Goal: Information Seeking & Learning: Learn about a topic

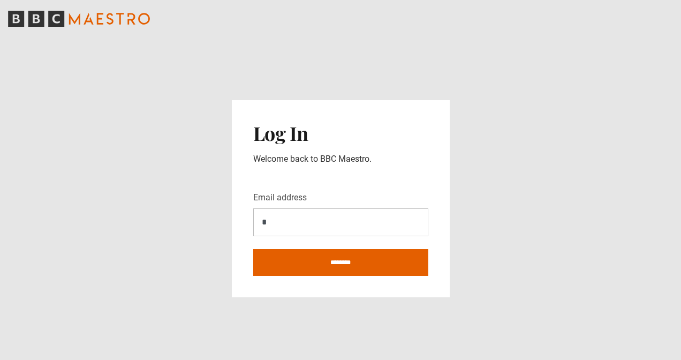
type input "**********"
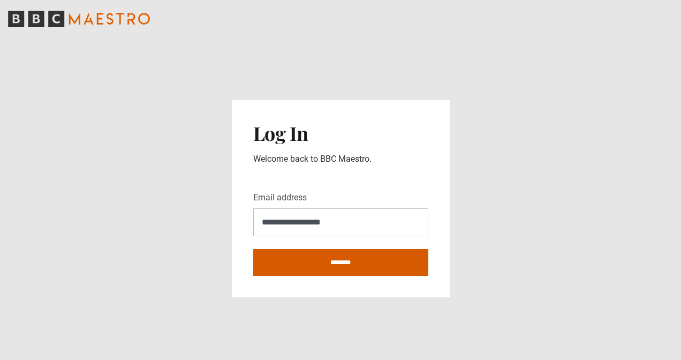
click at [324, 267] on input "********" at bounding box center [340, 262] width 175 height 27
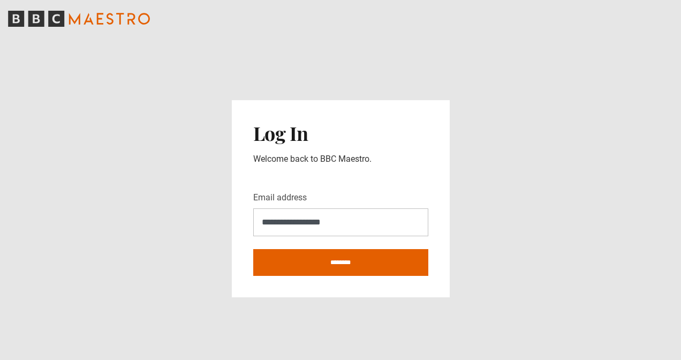
type input "**********"
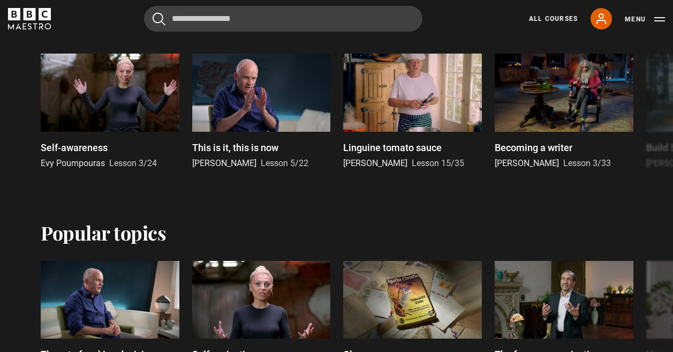
scroll to position [771, 0]
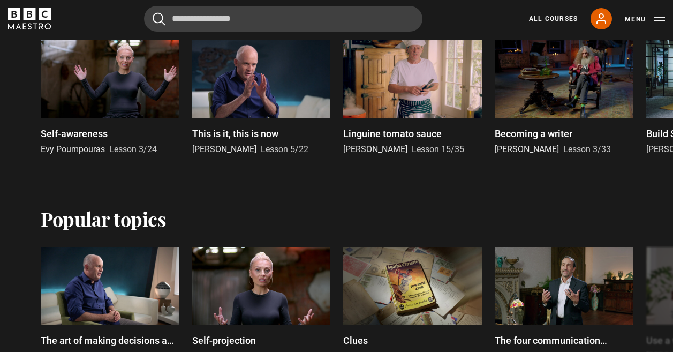
click at [580, 89] on div at bounding box center [564, 79] width 139 height 78
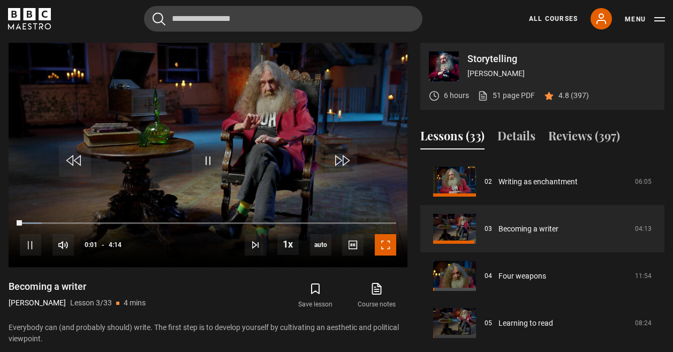
click at [387, 242] on span "Video Player" at bounding box center [385, 244] width 21 height 21
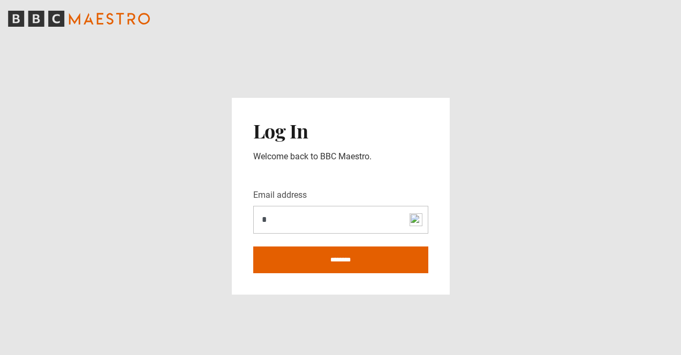
type input "**********"
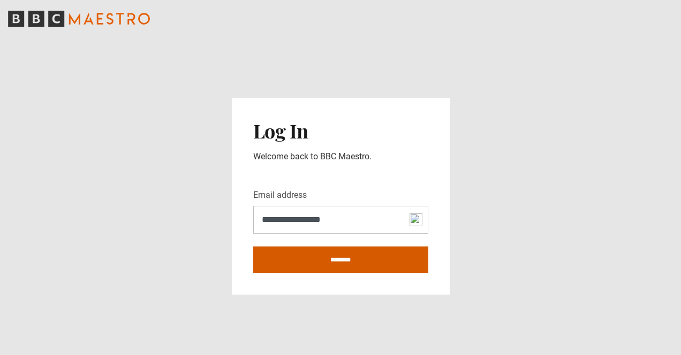
click at [315, 263] on input "********" at bounding box center [340, 260] width 175 height 27
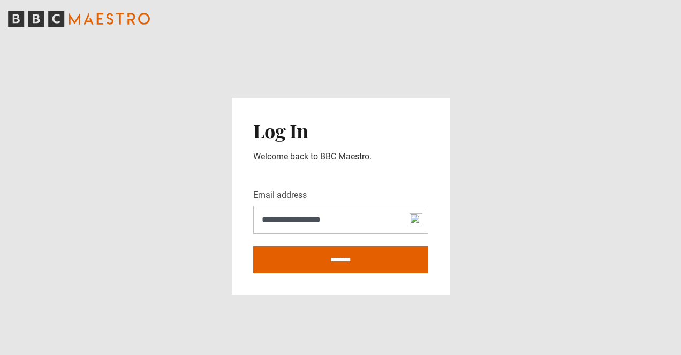
type input "**********"
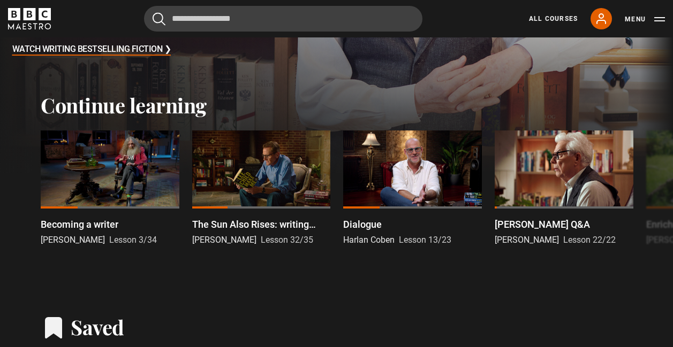
scroll to position [257, 0]
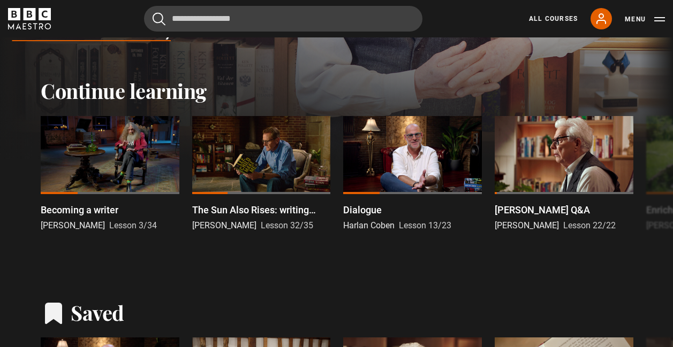
click at [145, 166] on div at bounding box center [110, 155] width 139 height 78
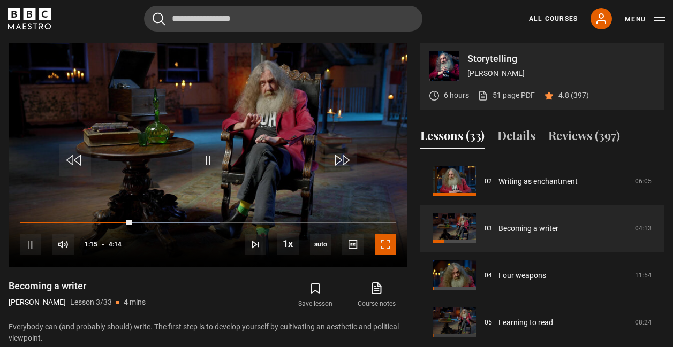
click at [385, 245] on span "Video Player" at bounding box center [385, 244] width 21 height 21
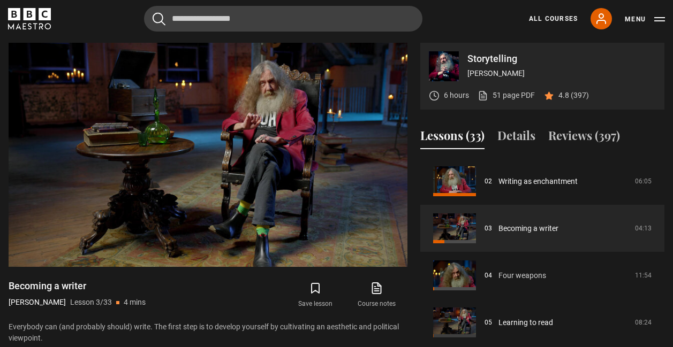
click at [524, 274] on link "Four weapons" at bounding box center [522, 275] width 48 height 11
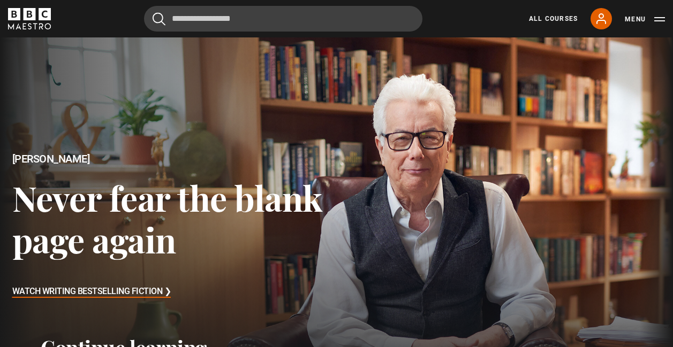
click at [551, 20] on link "All Courses" at bounding box center [553, 19] width 49 height 10
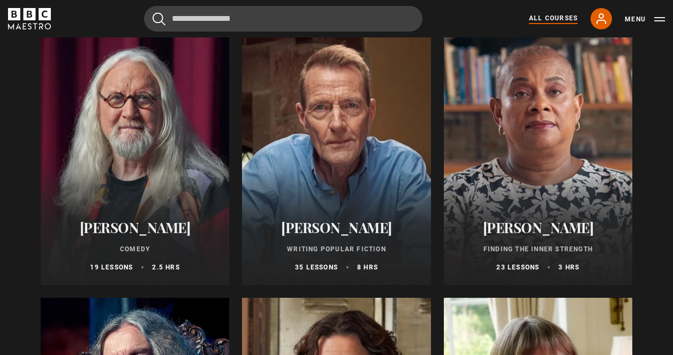
scroll to position [2591, 0]
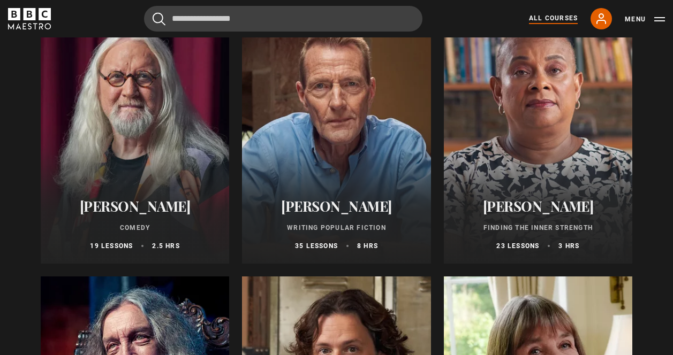
click at [350, 158] on div at bounding box center [336, 135] width 188 height 257
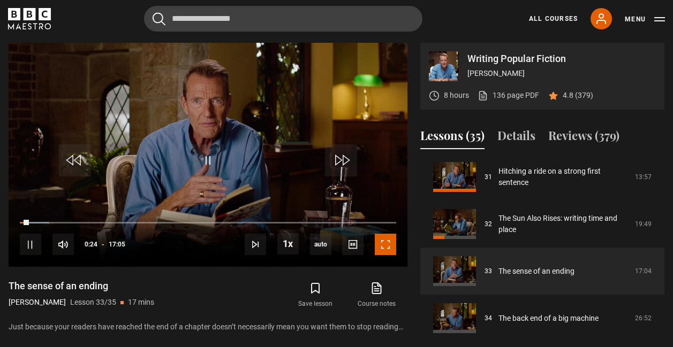
click at [384, 241] on span "Video Player" at bounding box center [385, 244] width 21 height 21
click at [386, 243] on span "Video Player" at bounding box center [385, 244] width 21 height 21
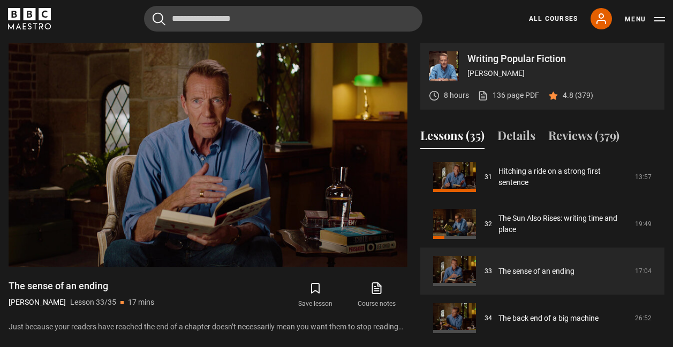
click at [550, 21] on link "All Courses" at bounding box center [553, 19] width 49 height 10
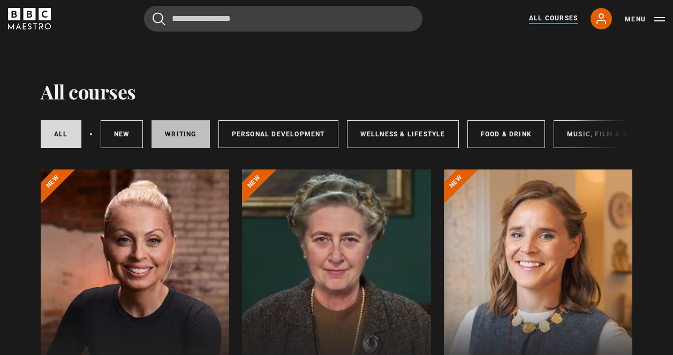
click at [188, 142] on link "Writing" at bounding box center [180, 134] width 58 height 28
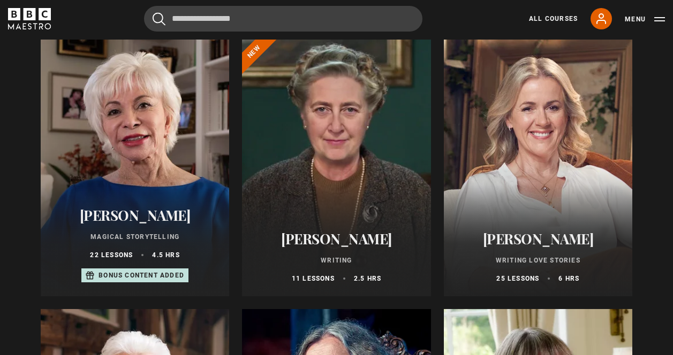
scroll to position [128, 0]
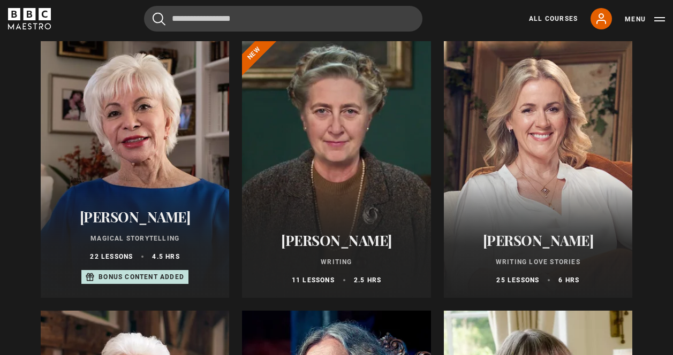
click at [344, 196] on div at bounding box center [336, 169] width 188 height 257
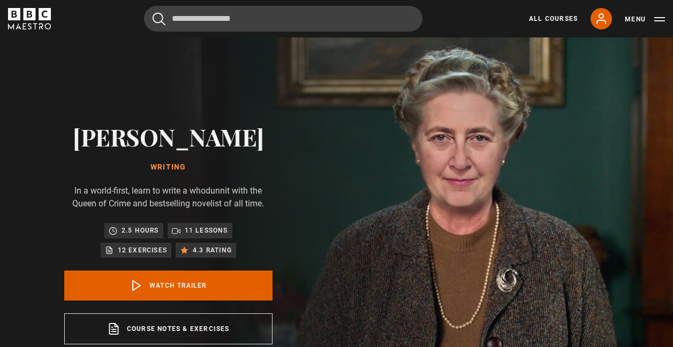
click at [307, 230] on div "[PERSON_NAME] Writing In a world-first, learn to write a whodunnit with the Que…" at bounding box center [168, 233] width 337 height 393
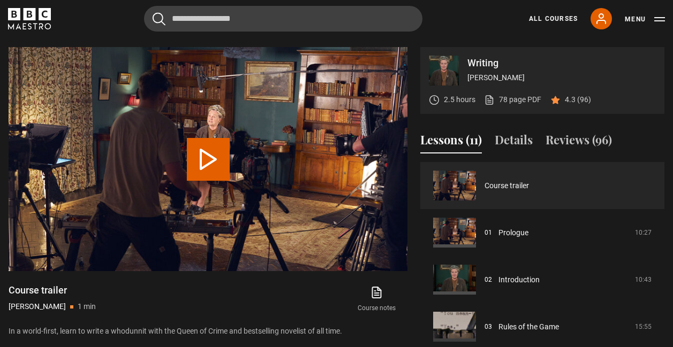
scroll to position [428, 0]
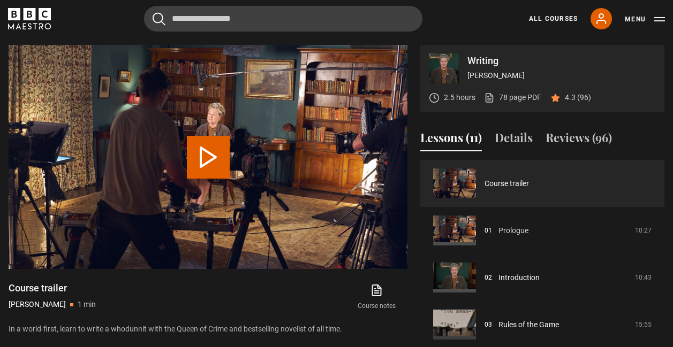
click at [498, 233] on link "Prologue" at bounding box center [513, 230] width 30 height 11
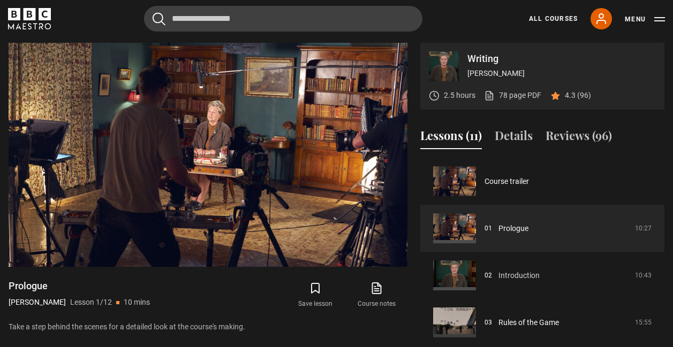
click at [498, 282] on link "Introduction" at bounding box center [518, 275] width 41 height 11
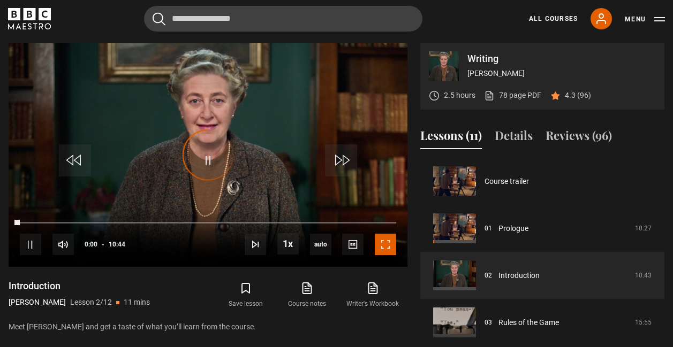
scroll to position [47, 0]
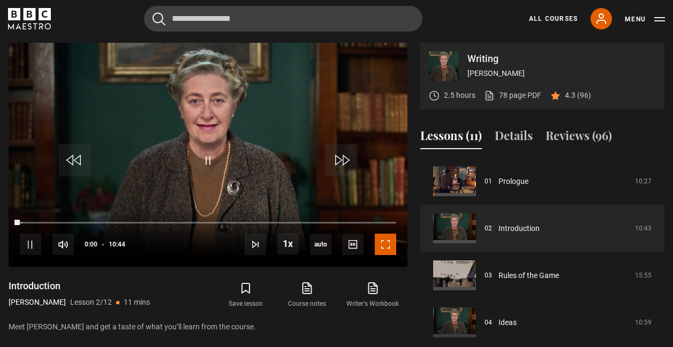
drag, startPoint x: 0, startPoint y: 0, endPoint x: 385, endPoint y: 242, distance: 454.6
click at [385, 242] on span "Video Player" at bounding box center [385, 244] width 21 height 21
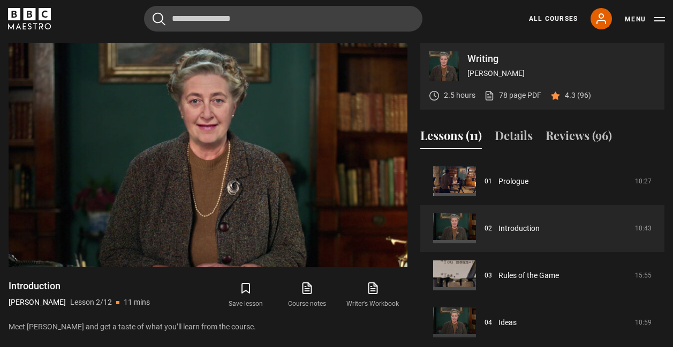
click at [539, 21] on link "All Courses" at bounding box center [553, 19] width 49 height 10
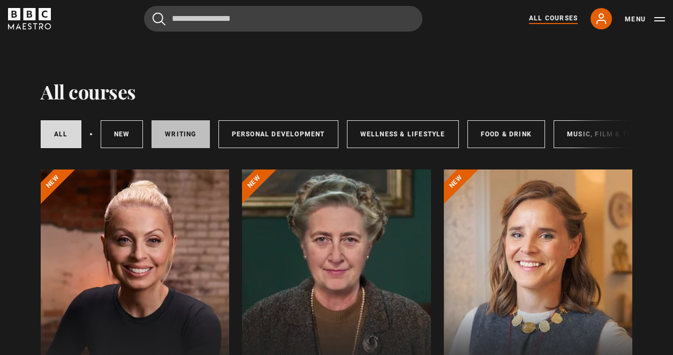
click at [198, 127] on link "Writing" at bounding box center [180, 134] width 58 height 28
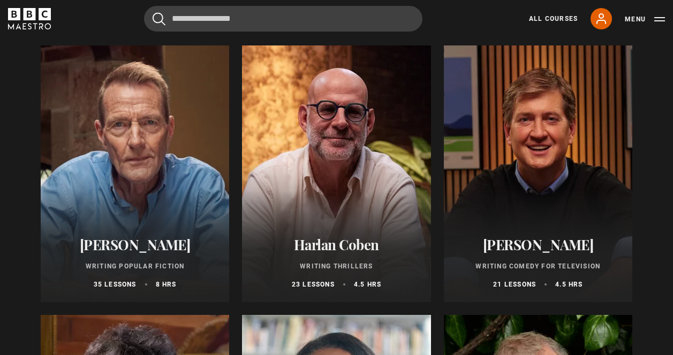
scroll to position [685, 0]
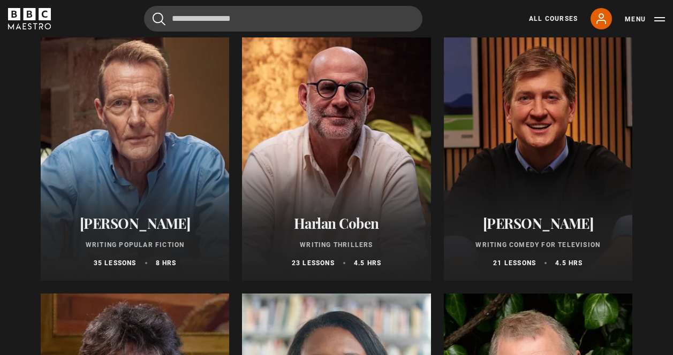
click at [328, 184] on div at bounding box center [336, 152] width 188 height 257
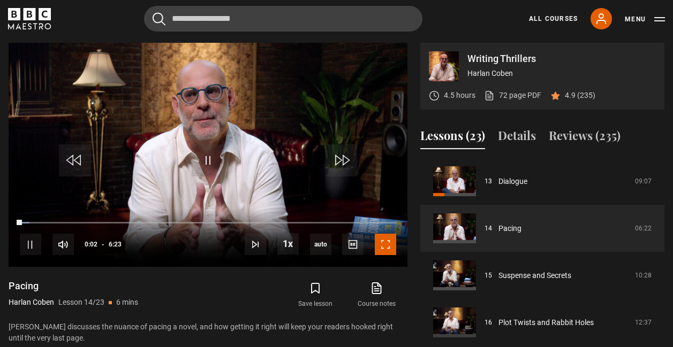
click at [383, 247] on span "Video Player" at bounding box center [385, 244] width 21 height 21
click at [498, 183] on link "Dialogue" at bounding box center [512, 181] width 29 height 11
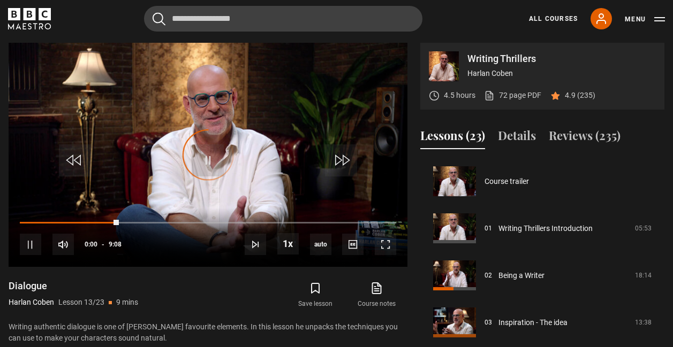
scroll to position [565, 0]
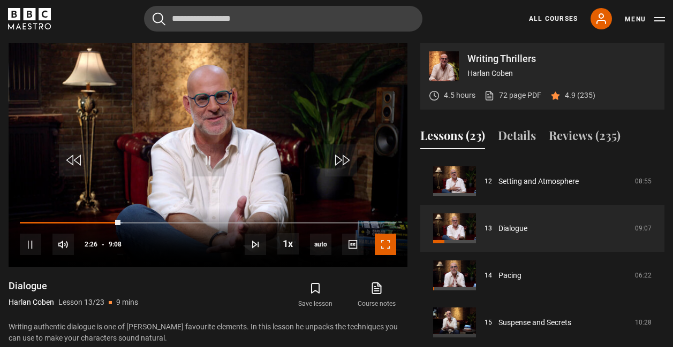
click at [387, 247] on span "Video Player" at bounding box center [385, 244] width 21 height 21
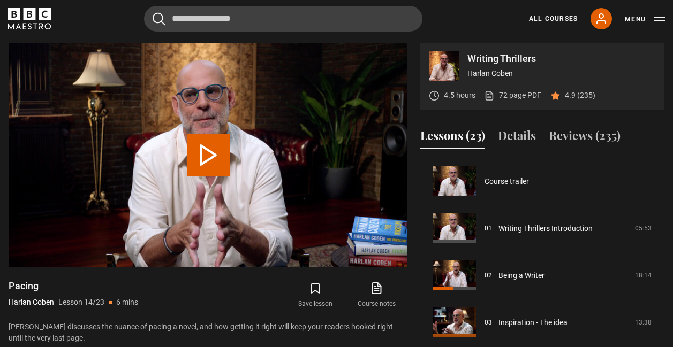
scroll to position [612, 0]
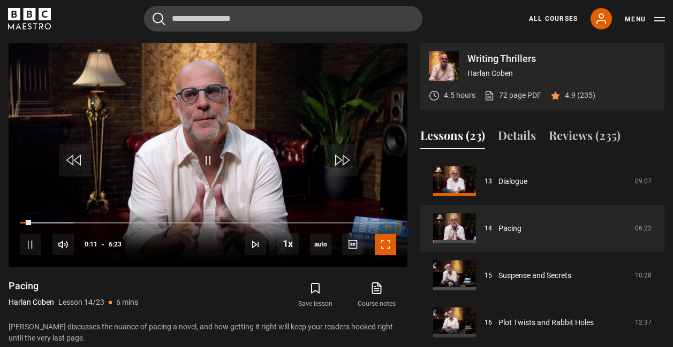
click at [386, 245] on span "Video Player" at bounding box center [385, 244] width 21 height 21
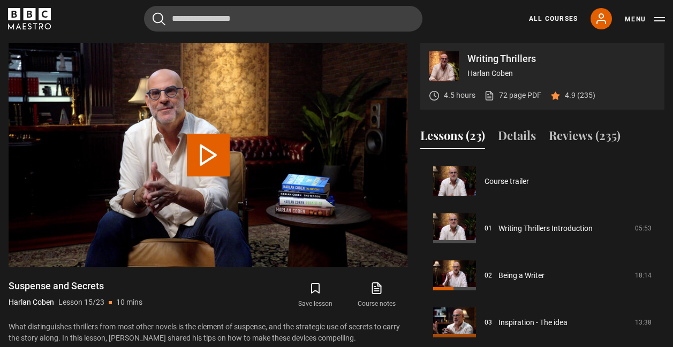
scroll to position [660, 0]
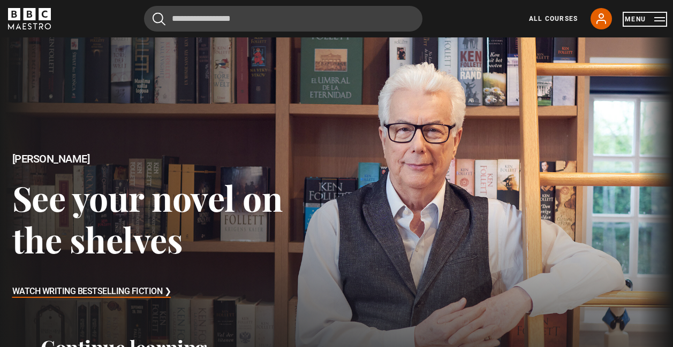
click at [660, 18] on button "Menu" at bounding box center [645, 19] width 40 height 11
